Goal: Task Accomplishment & Management: Manage account settings

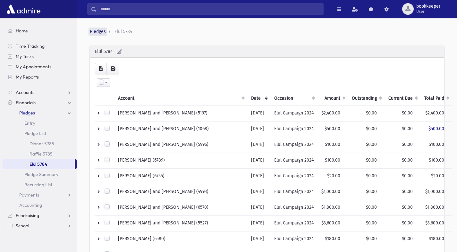
click at [98, 31] on link "Pledges" at bounding box center [98, 31] width 16 height 5
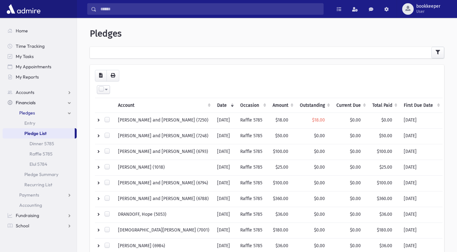
click at [36, 113] on link "Pledges" at bounding box center [40, 113] width 74 height 10
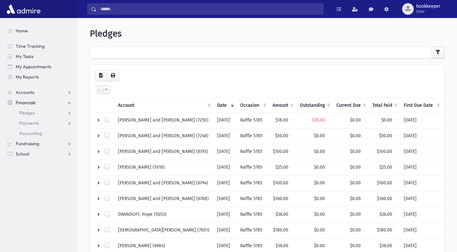
click at [31, 102] on span "Financials" at bounding box center [26, 103] width 20 height 6
click at [69, 103] on link "Financials" at bounding box center [40, 102] width 74 height 10
click at [27, 113] on span "Pledges" at bounding box center [27, 113] width 16 height 6
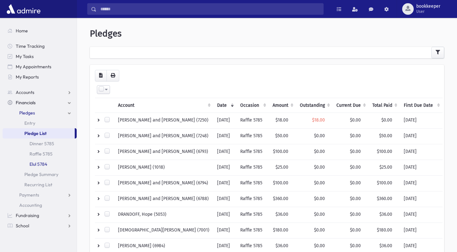
click at [35, 164] on link "Elul 5784" at bounding box center [40, 164] width 74 height 10
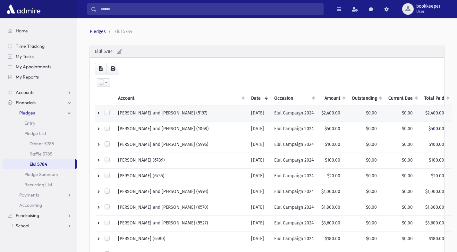
click at [100, 113] on td at bounding box center [104, 114] width 19 height 16
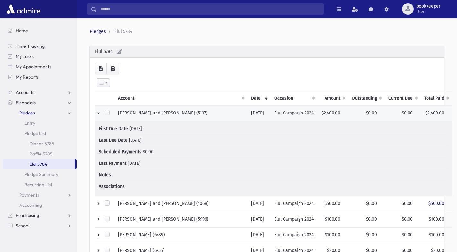
click at [100, 113] on td at bounding box center [104, 114] width 19 height 16
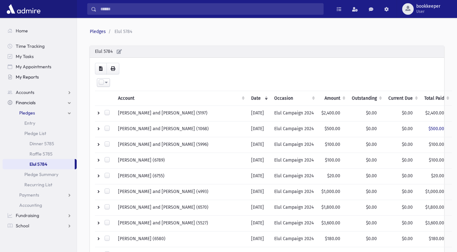
click at [32, 79] on span "My Reports" at bounding box center [27, 77] width 23 height 6
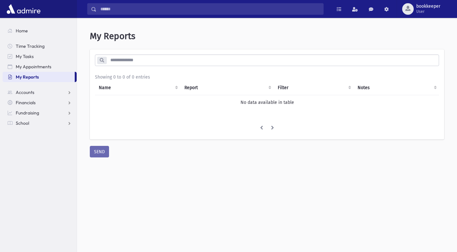
click at [32, 79] on span "My Reports" at bounding box center [27, 77] width 23 height 6
click at [274, 133] on li at bounding box center [272, 128] width 11 height 12
click at [261, 133] on li at bounding box center [261, 128] width 11 height 12
click at [71, 113] on link "Fundraising" at bounding box center [40, 113] width 74 height 10
click at [124, 62] on input "search" at bounding box center [272, 60] width 332 height 12
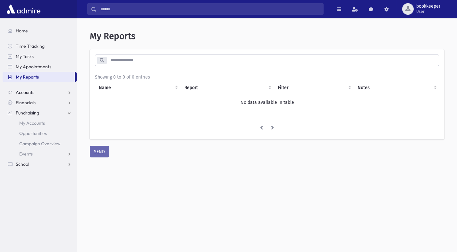
click at [34, 92] on span "Accounts" at bounding box center [25, 92] width 19 height 6
click at [38, 121] on link "Financials" at bounding box center [40, 123] width 74 height 10
click at [23, 30] on span "Home" at bounding box center [22, 31] width 12 height 6
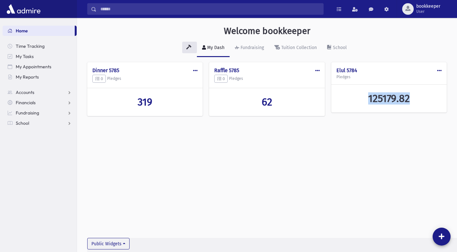
drag, startPoint x: 357, startPoint y: 112, endPoint x: 350, endPoint y: 117, distance: 8.7
click at [350, 117] on div "Public Edit Delete Make Public Dinner 5785 0 Pledges 319 Public Edit Delete Mak…" at bounding box center [266, 92] width 359 height 60
click at [255, 47] on div "Fundraising" at bounding box center [251, 47] width 25 height 5
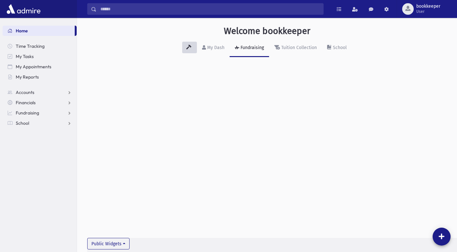
click at [191, 46] on icon at bounding box center [188, 47] width 5 height 4
click at [188, 46] on icon at bounding box center [188, 47] width 5 height 4
click at [214, 46] on div "My Dash" at bounding box center [215, 47] width 19 height 5
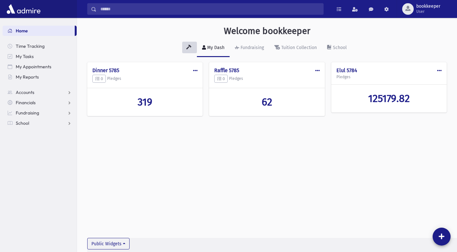
click at [189, 46] on icon at bounding box center [188, 47] width 5 height 4
click at [438, 70] on span at bounding box center [439, 70] width 4 height 4
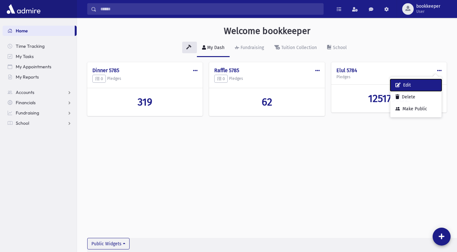
click at [409, 86] on button "Edit" at bounding box center [415, 85] width 51 height 12
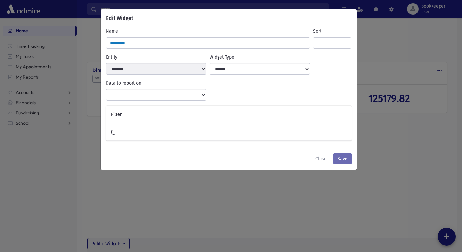
select select
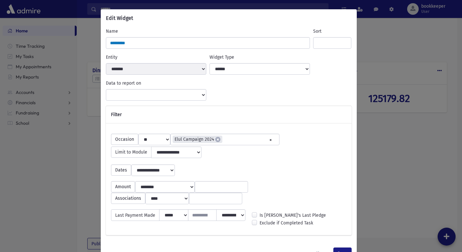
scroll to position [9, 0]
select select "**********"
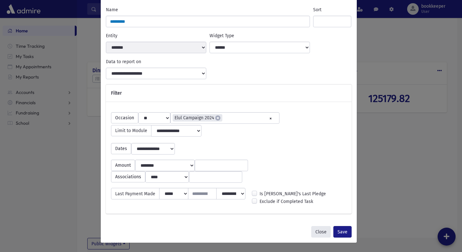
click at [320, 232] on button "Close" at bounding box center [321, 232] width 20 height 12
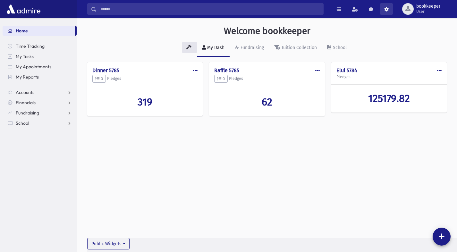
click at [388, 8] on span at bounding box center [386, 9] width 4 height 4
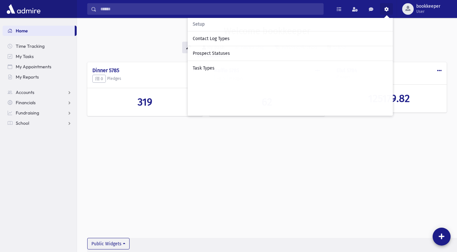
click at [200, 25] on span "Setup" at bounding box center [199, 24] width 12 height 5
click at [371, 11] on span at bounding box center [371, 9] width 4 height 4
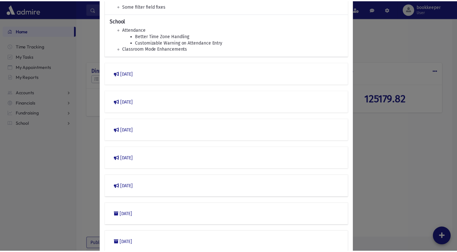
scroll to position [0, 0]
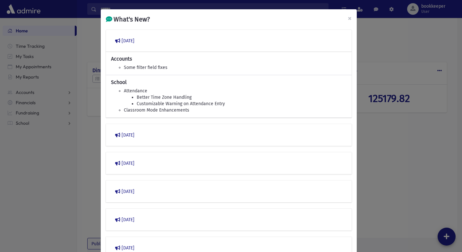
click at [384, 171] on div "What's New? × [DATE] Accounts Some filter field fixes School Attendance Better …" at bounding box center [231, 126] width 462 height 252
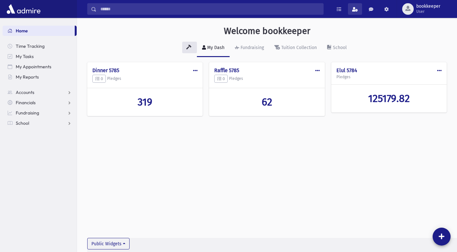
click at [355, 12] on link at bounding box center [355, 9] width 14 height 12
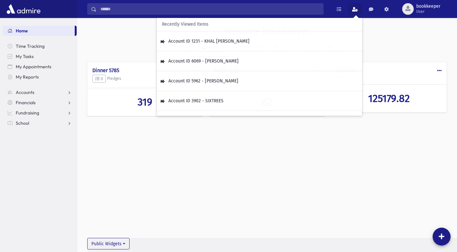
click at [393, 41] on div "My Dash Fundraising Tuition Collection School" at bounding box center [266, 50] width 359 height 23
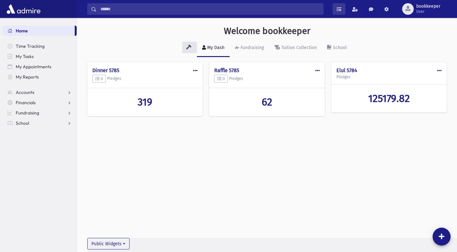
click at [340, 10] on span at bounding box center [339, 9] width 4 height 4
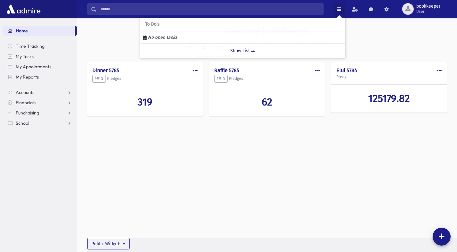
click at [340, 10] on span at bounding box center [339, 9] width 4 height 4
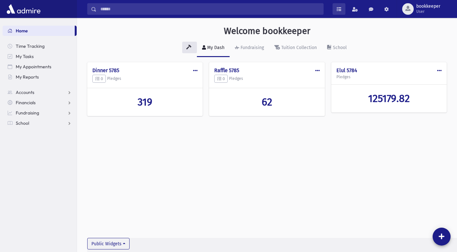
click at [341, 12] on link at bounding box center [338, 9] width 13 height 12
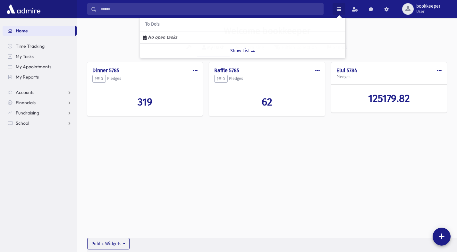
click at [341, 12] on link at bounding box center [338, 9] width 13 height 12
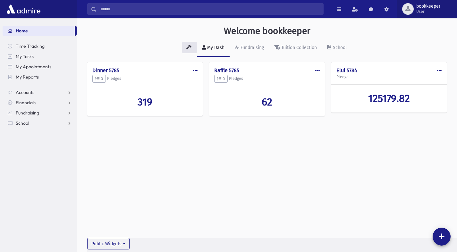
click at [423, 9] on span "User" at bounding box center [428, 11] width 24 height 5
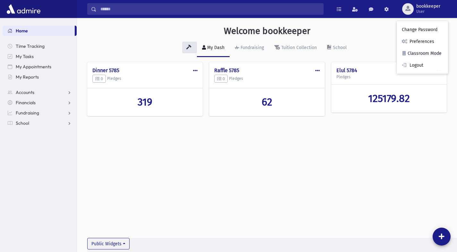
click at [356, 172] on div "Welcome bookkeeper My Dash Fundraising Tuition Collection School Public Edit De…" at bounding box center [267, 135] width 380 height 234
